Goal: Task Accomplishment & Management: Complete application form

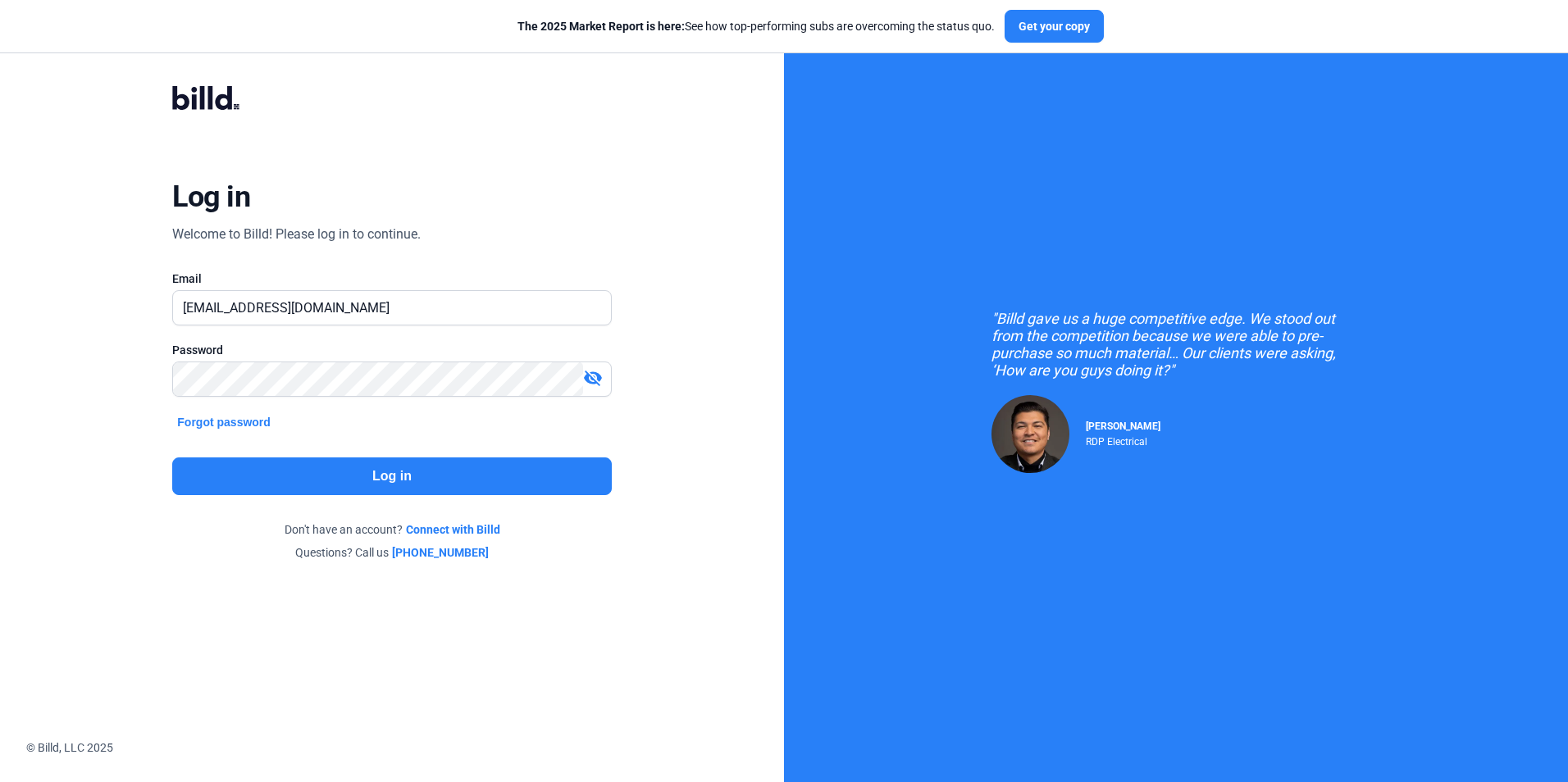
drag, startPoint x: 0, startPoint y: 0, endPoint x: 300, endPoint y: 468, distance: 555.9
click at [300, 468] on button "Log in" at bounding box center [392, 476] width 439 height 38
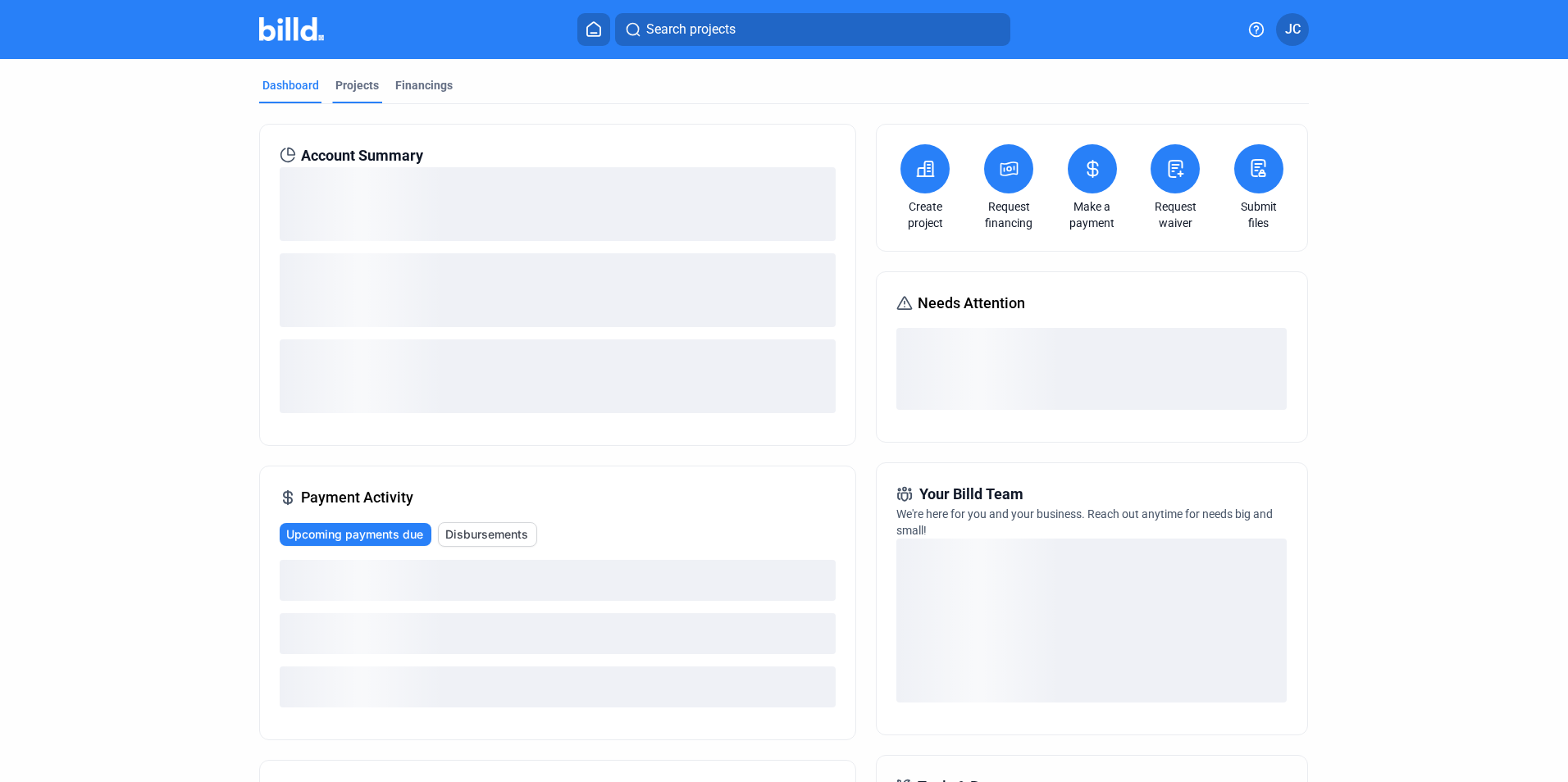
click at [332, 81] on div "Projects" at bounding box center [357, 90] width 50 height 26
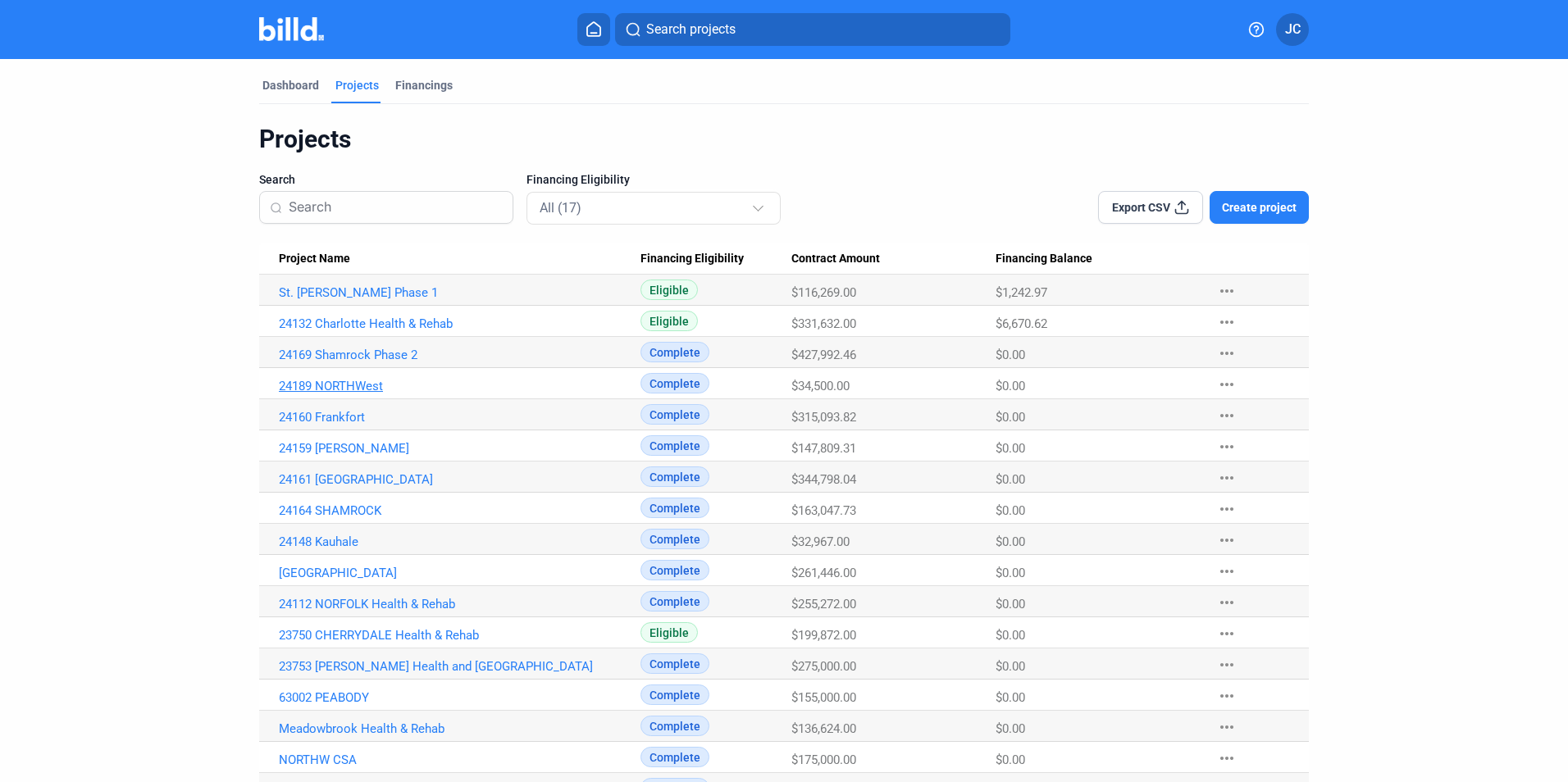
scroll to position [63, 0]
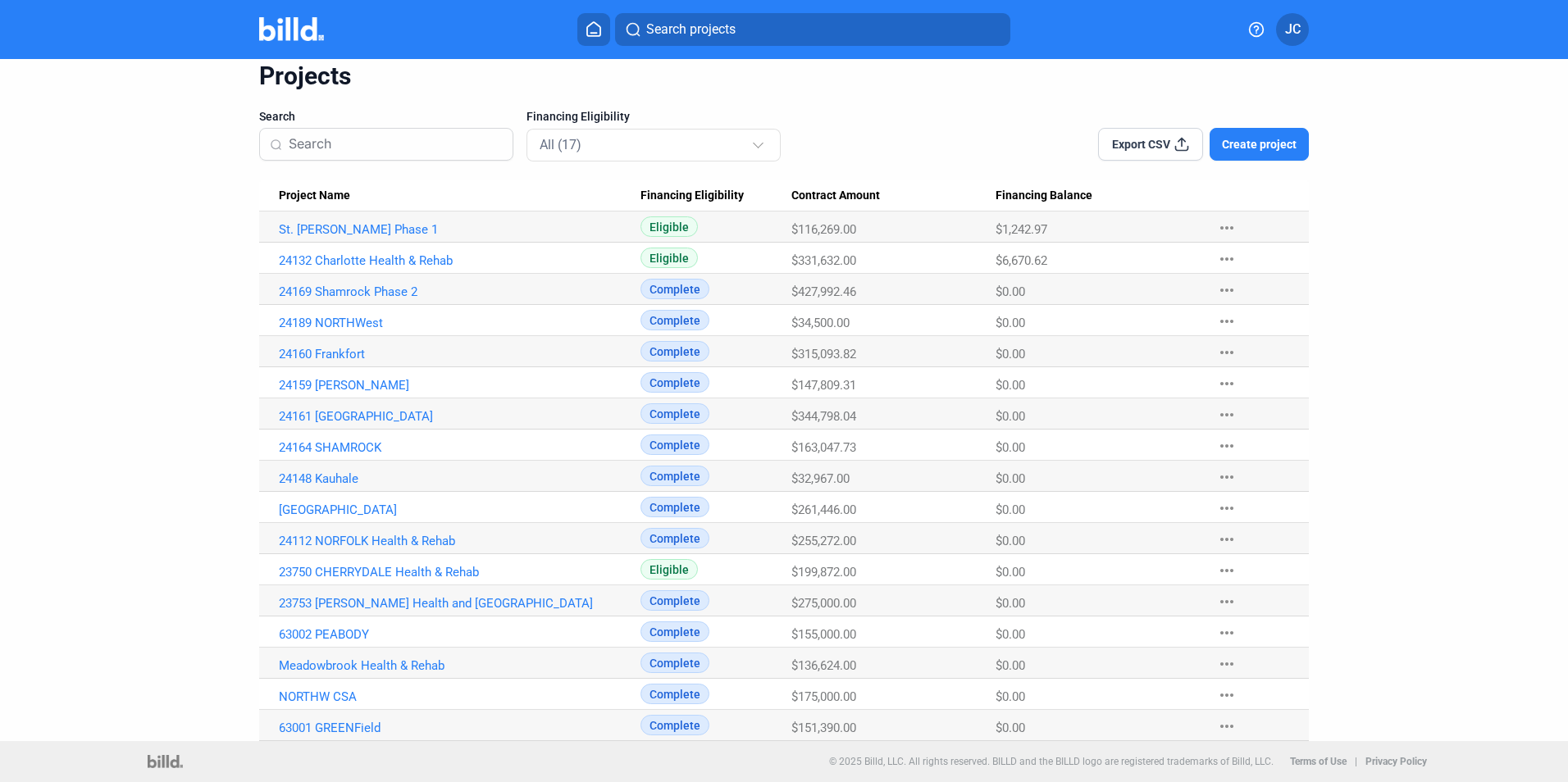
click at [1284, 139] on span "Create project" at bounding box center [1259, 143] width 74 height 16
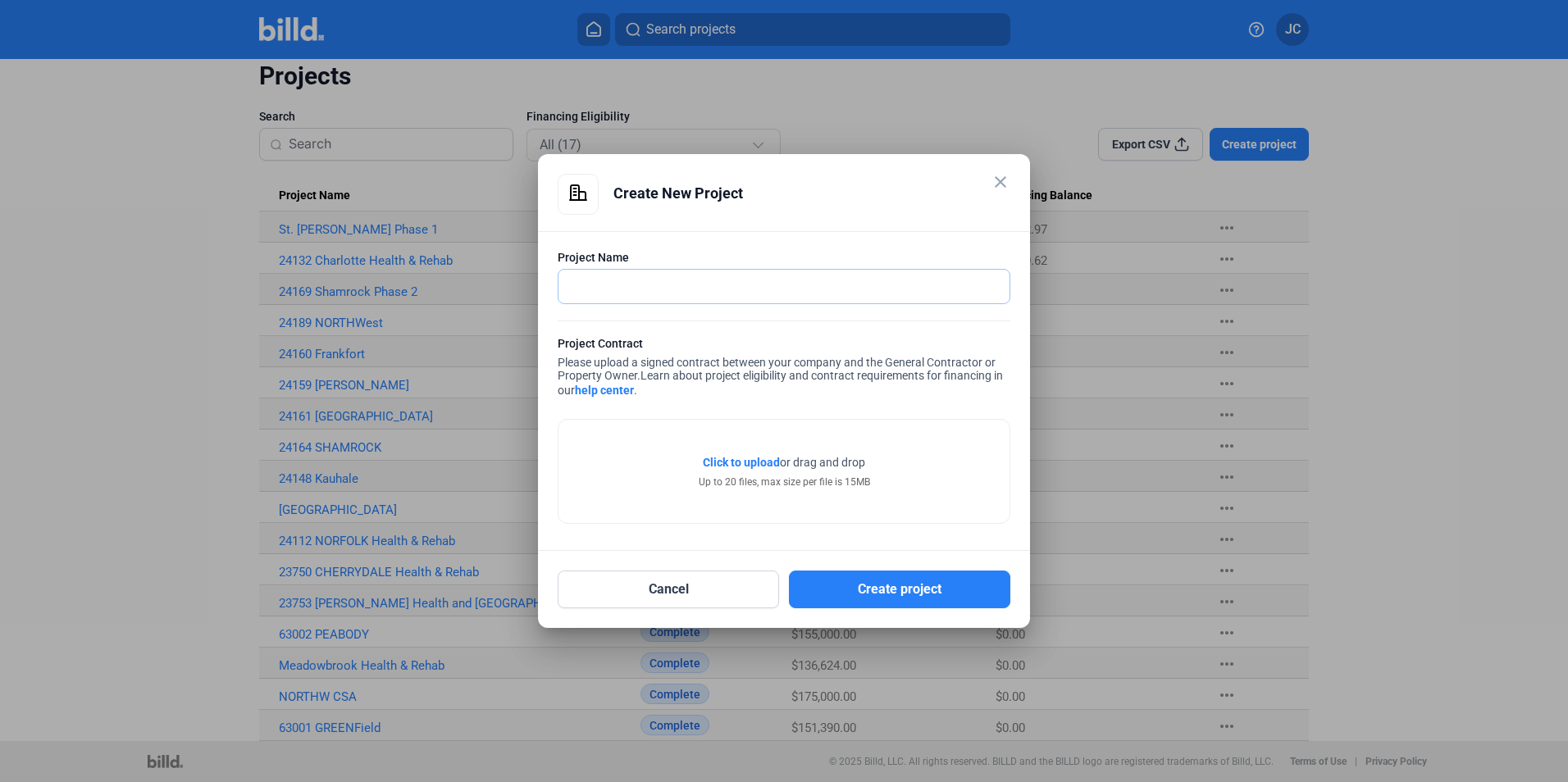
drag, startPoint x: 678, startPoint y: 269, endPoint x: 692, endPoint y: 269, distance: 14.0
click at [679, 270] on input "text" at bounding box center [784, 286] width 451 height 33
click at [1010, 184] on mat-dialog-container "close Create New Project Project Name Project Contract Please upload a signed c…" at bounding box center [784, 391] width 492 height 474
click at [995, 186] on mat-icon "close" at bounding box center [1000, 182] width 20 height 20
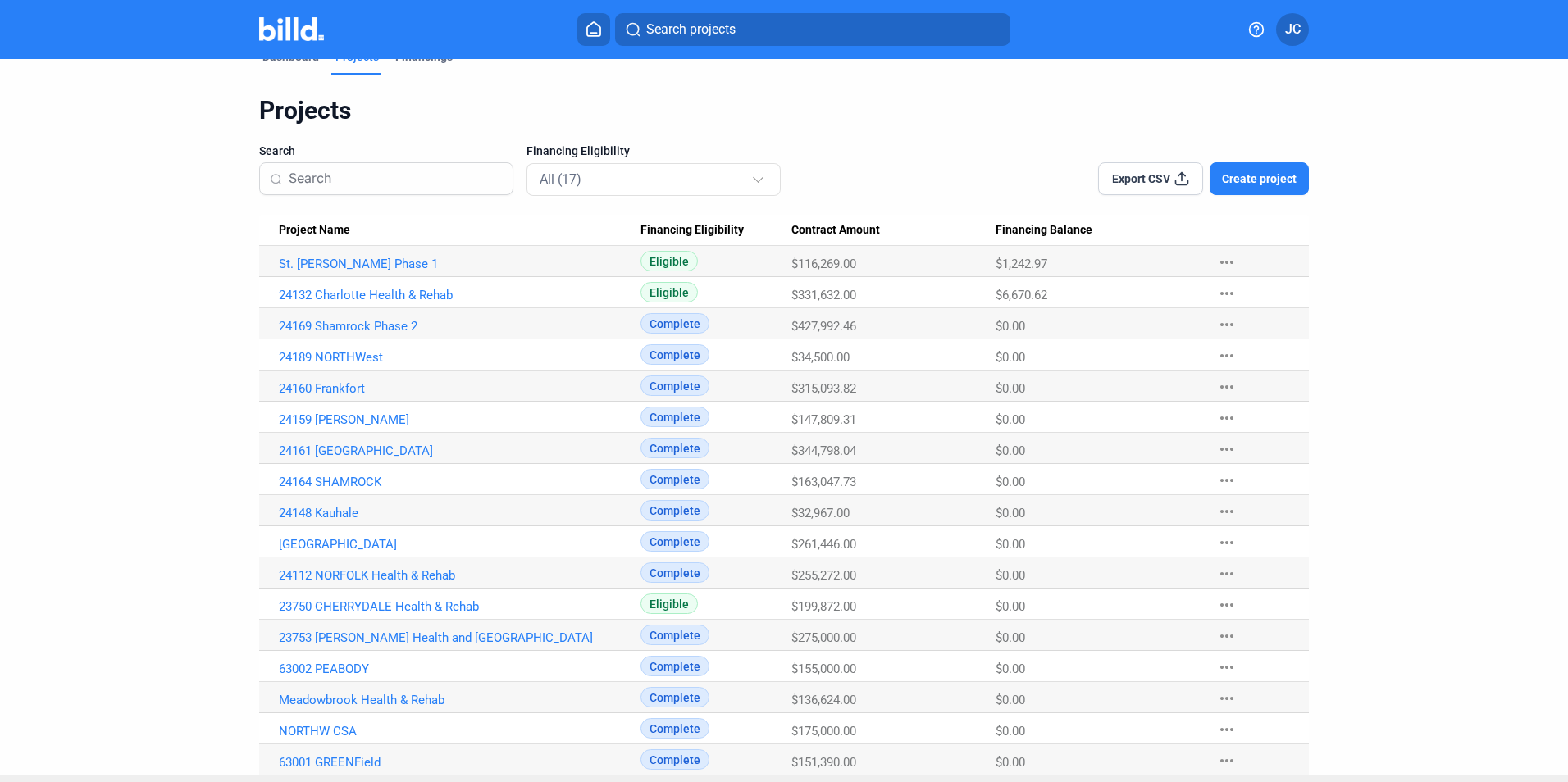
scroll to position [0, 0]
